Goal: Transaction & Acquisition: Purchase product/service

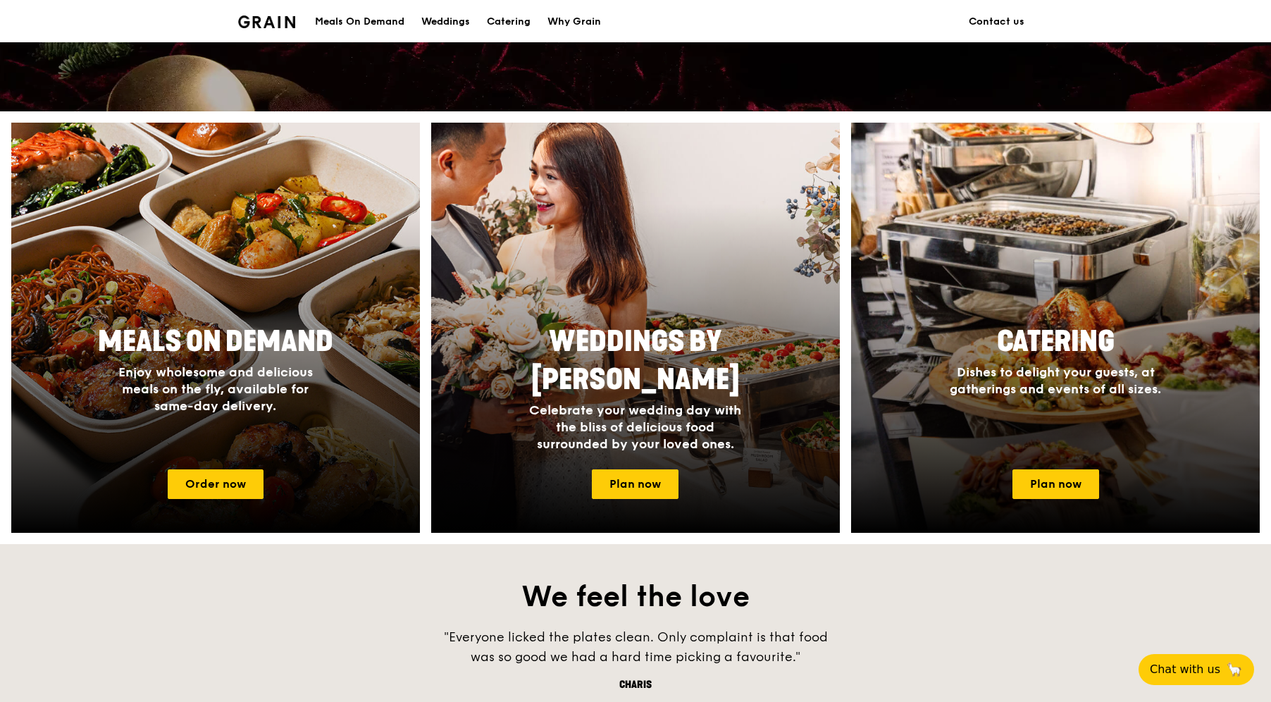
scroll to position [457, 0]
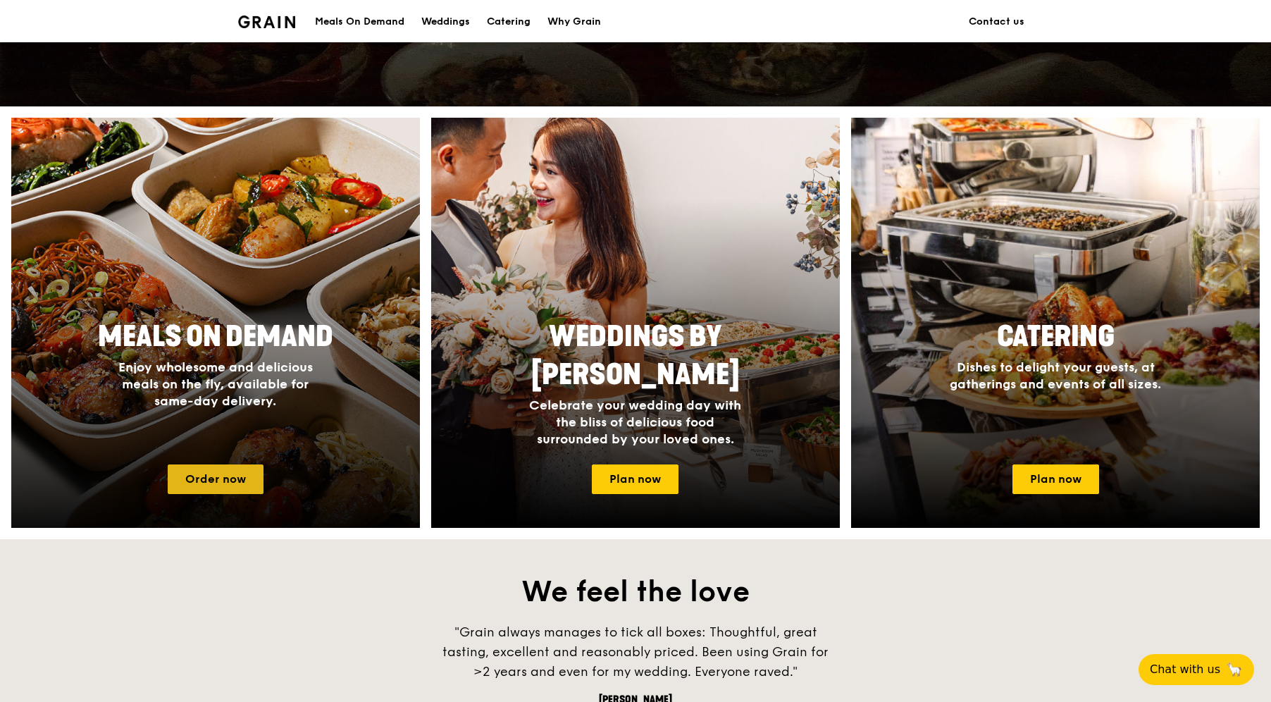
click at [206, 481] on link "Order now" at bounding box center [216, 479] width 96 height 30
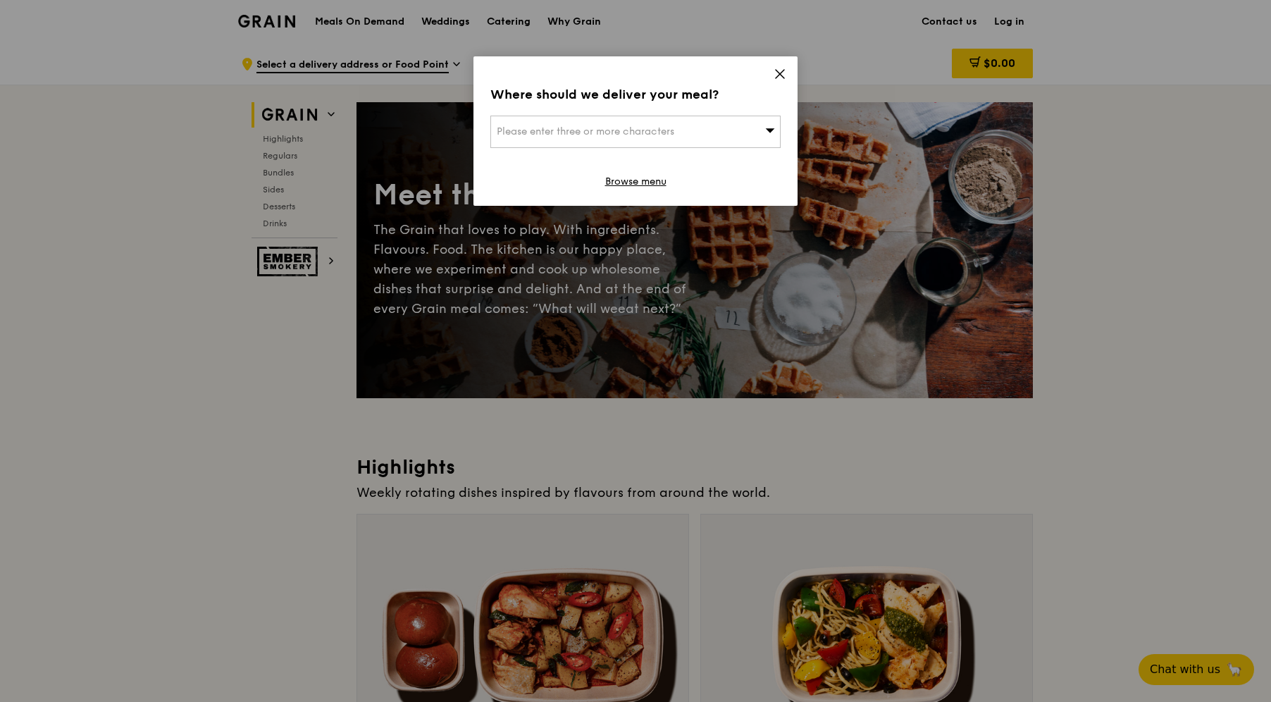
click at [667, 132] on span "Please enter three or more characters" at bounding box center [586, 131] width 178 height 12
click at [786, 70] on div "Where should we deliver your meal? Please enter three or more characters Please…" at bounding box center [635, 130] width 324 height 149
click at [783, 74] on icon at bounding box center [780, 74] width 13 height 13
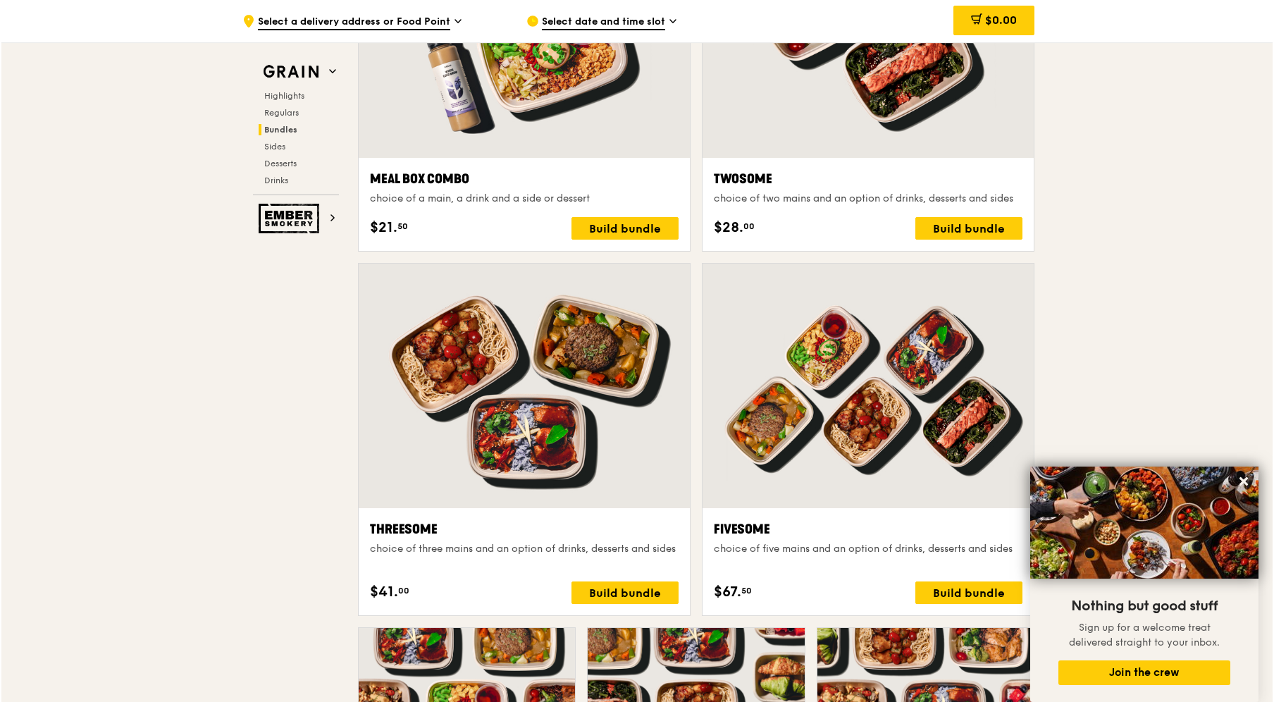
scroll to position [2231, 0]
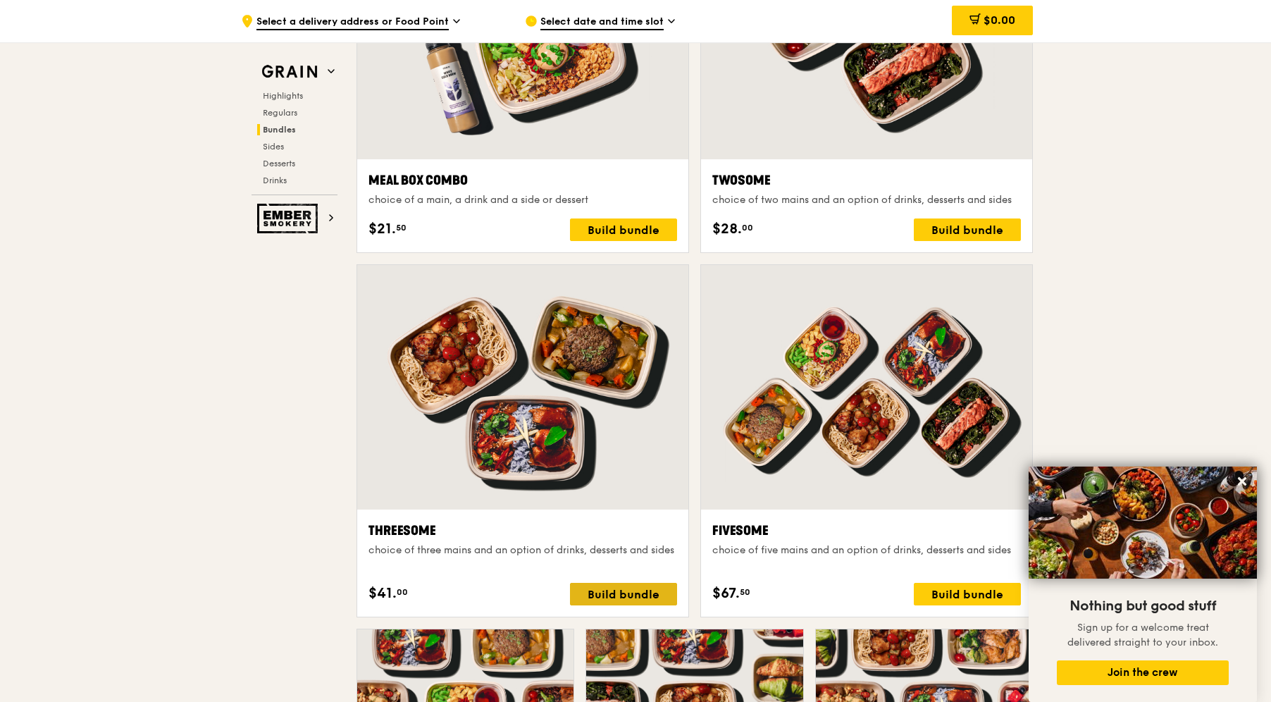
click at [595, 595] on div "Build bundle" at bounding box center [623, 594] width 107 height 23
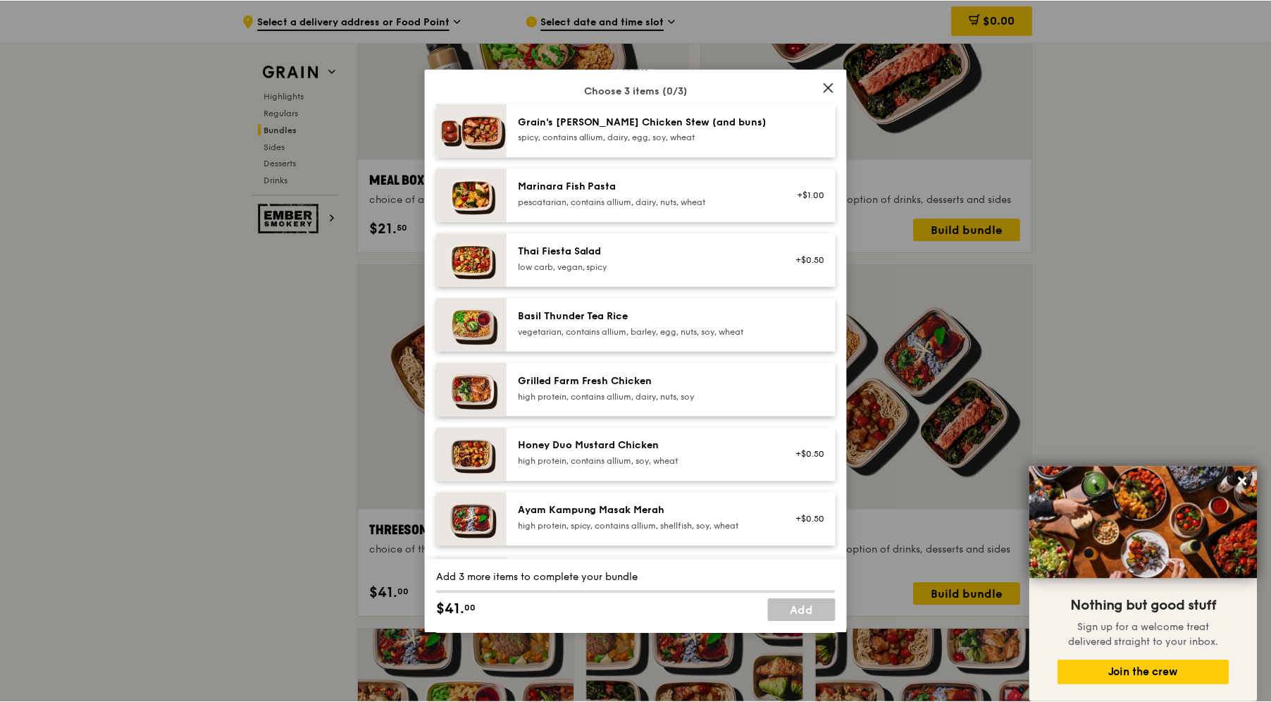
scroll to position [100, 0]
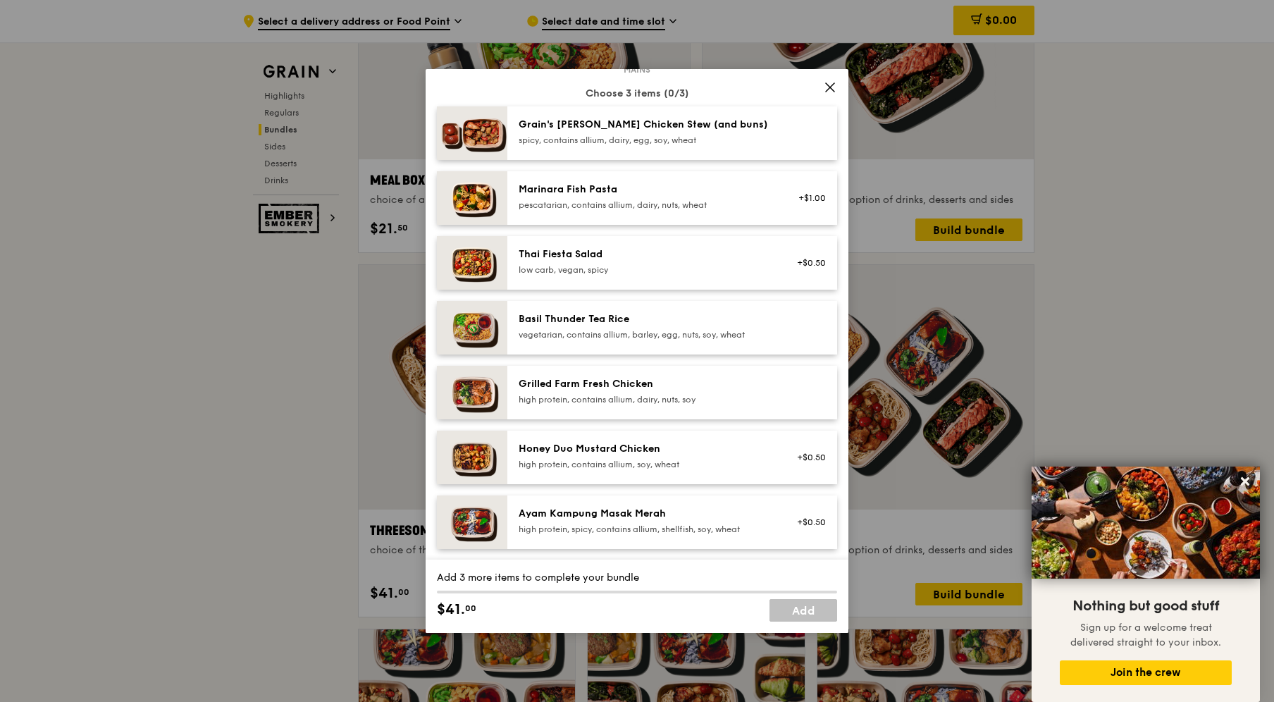
click at [736, 135] on div "spicy, contains allium, dairy, egg, soy, wheat" at bounding box center [645, 140] width 253 height 11
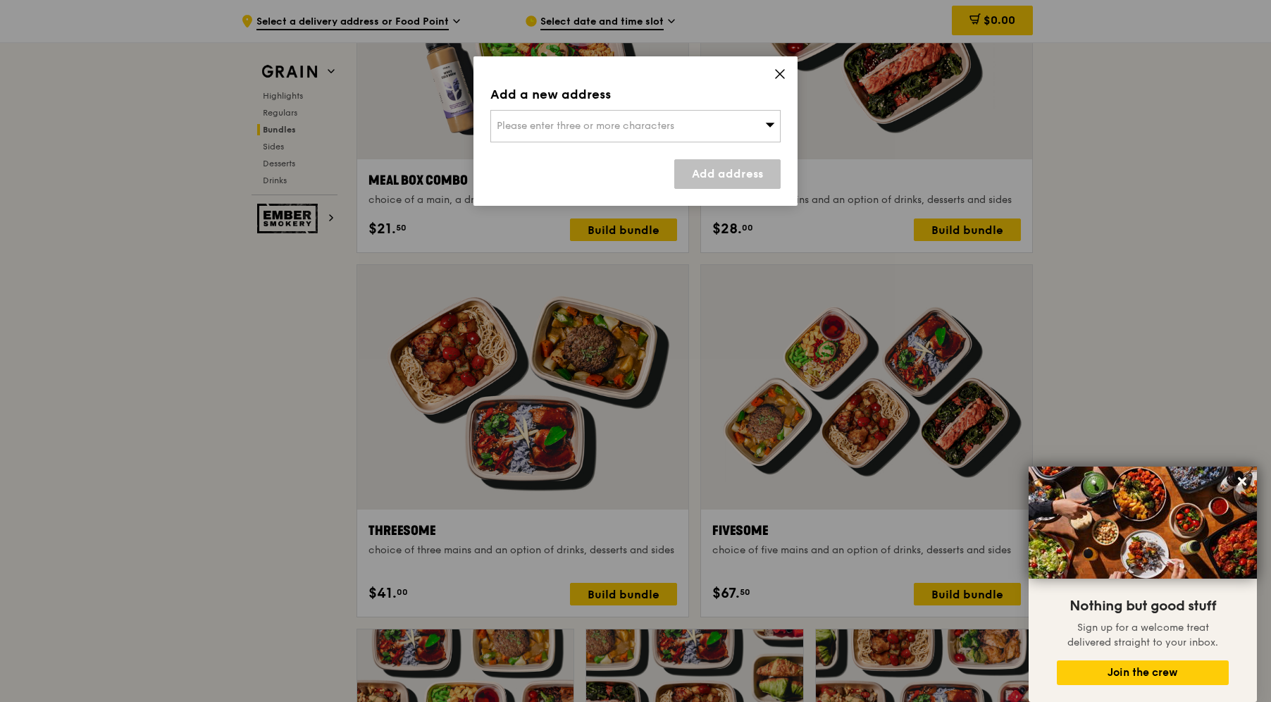
click at [742, 127] on div "Please enter three or more characters" at bounding box center [635, 126] width 290 height 32
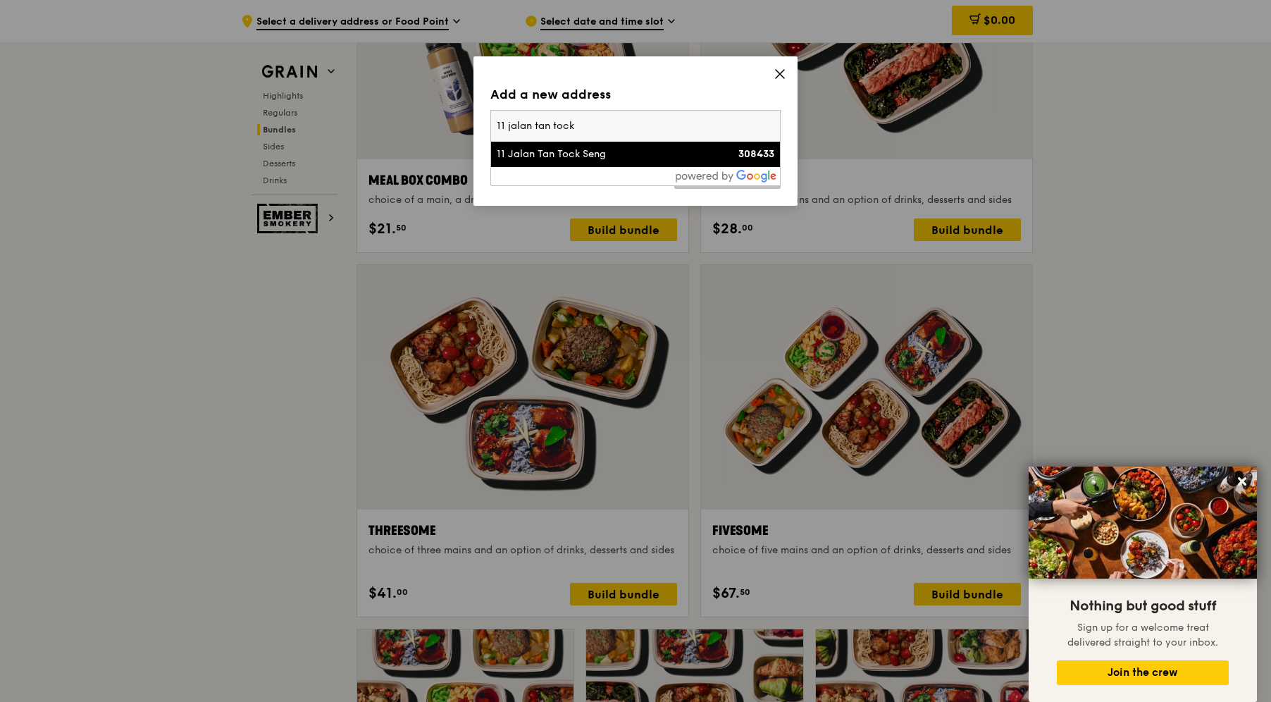
click at [670, 138] on input "11 jalan tan tock" at bounding box center [635, 126] width 289 height 31
type input "11 jalan tan tock"
click at [669, 155] on div "11 Jalan Tan Tock Seng" at bounding box center [601, 154] width 209 height 14
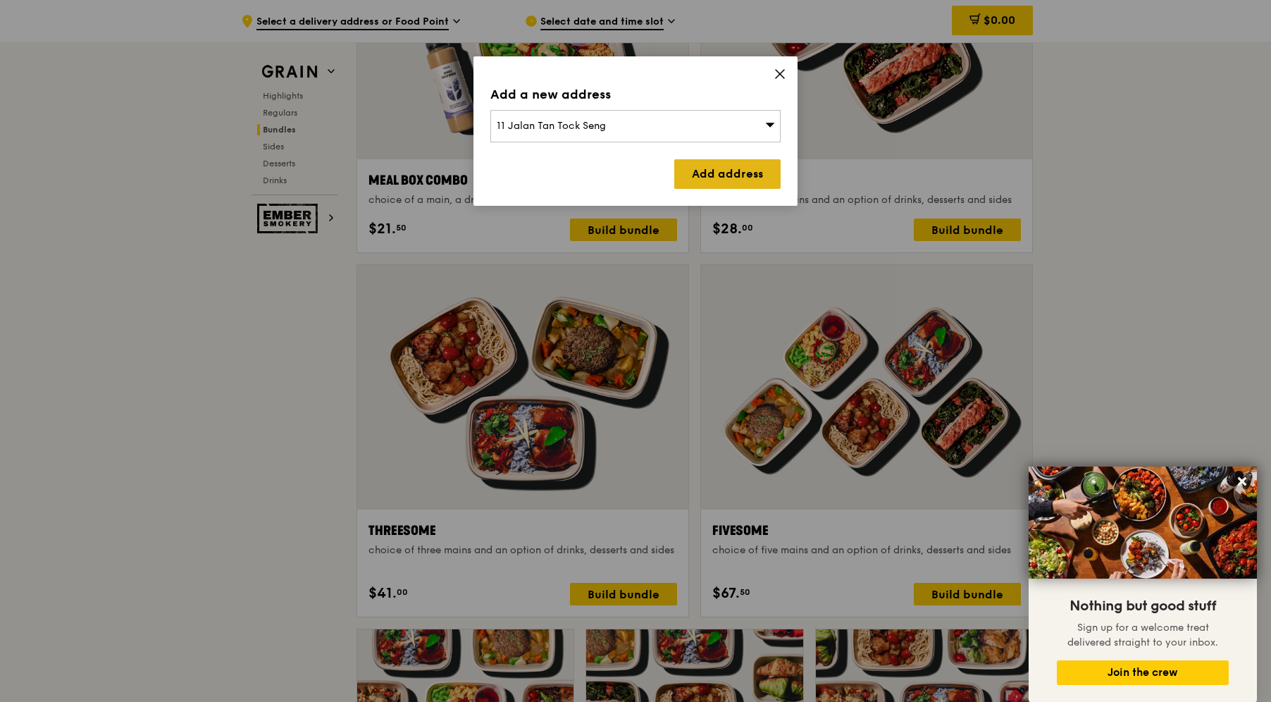
click at [710, 185] on link "Add address" at bounding box center [727, 174] width 106 height 30
